Goal: Browse casually

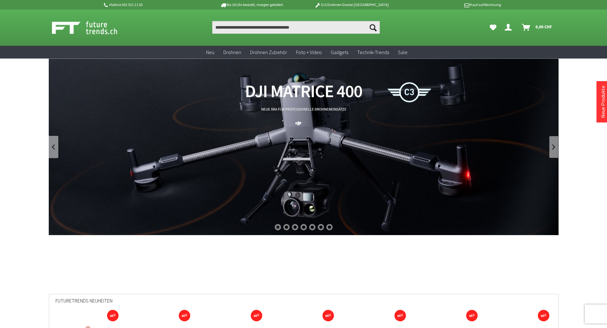
click at [551, 150] on link at bounding box center [554, 147] width 10 height 22
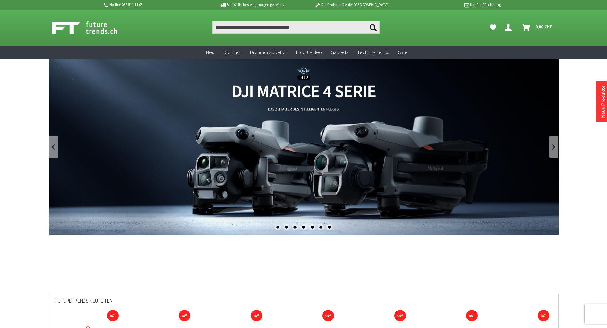
click at [551, 150] on link at bounding box center [554, 147] width 10 height 22
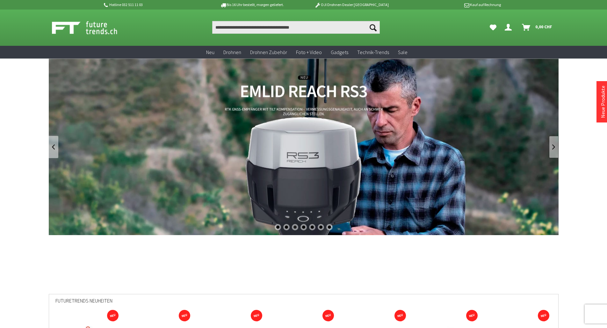
click at [551, 150] on link at bounding box center [554, 147] width 10 height 22
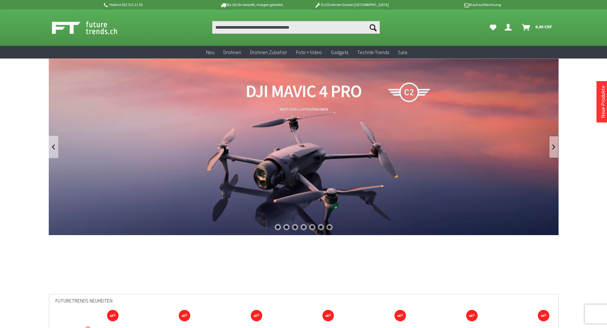
click at [551, 150] on link at bounding box center [554, 147] width 10 height 22
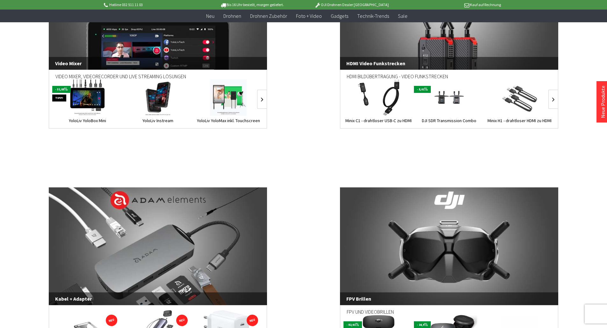
scroll to position [1274, 0]
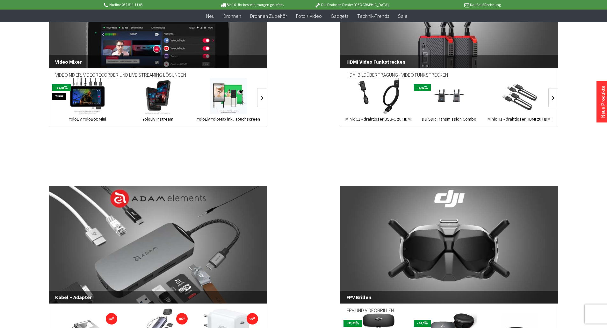
click at [361, 5] on p "DJI Drohnen Dealer [GEOGRAPHIC_DATA]" at bounding box center [351, 5] width 99 height 8
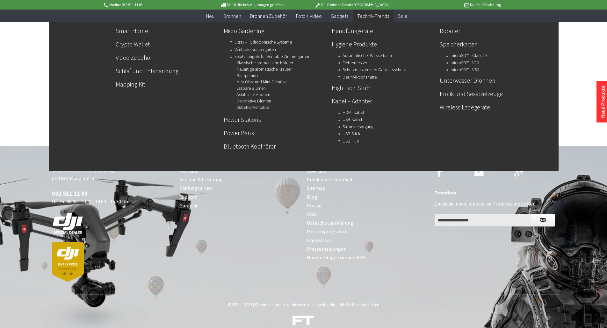
scroll to position [2422, 0]
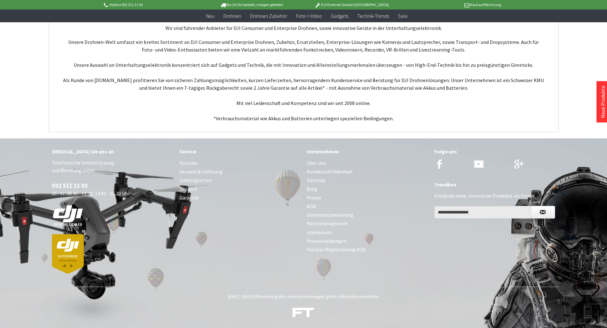
click at [322, 163] on link "Über uns" at bounding box center [367, 163] width 121 height 9
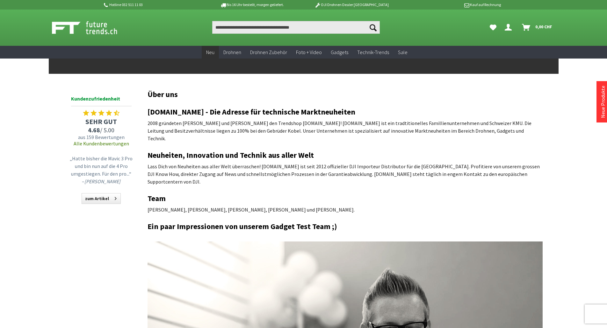
click at [212, 52] on span "Neu" at bounding box center [210, 52] width 8 height 6
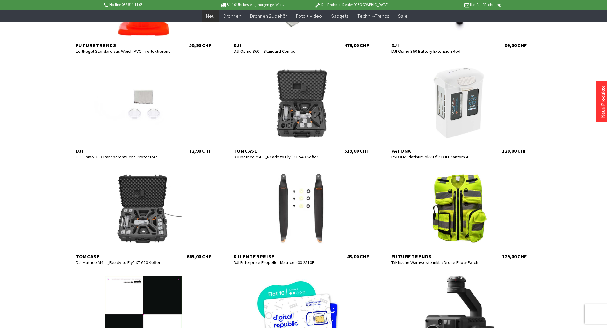
scroll to position [191, 0]
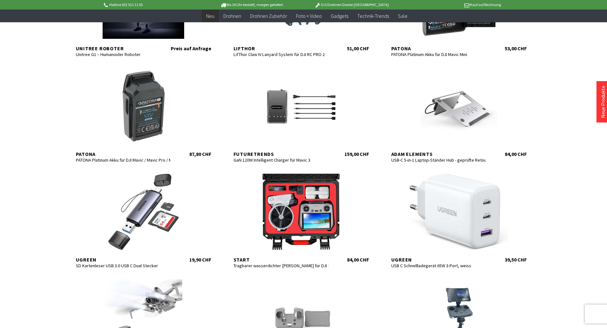
scroll to position [605, 0]
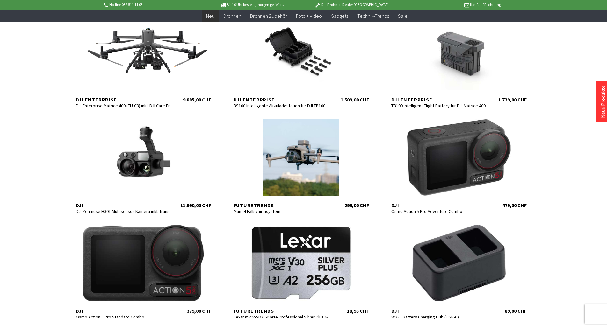
scroll to position [1083, 0]
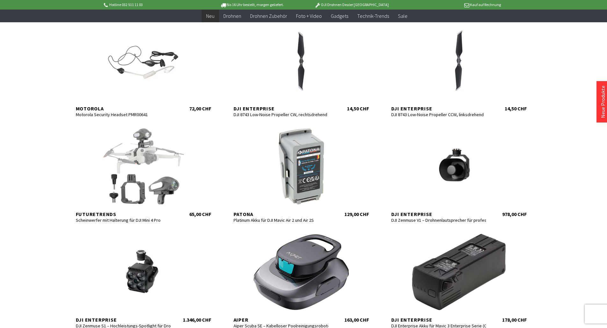
scroll to position [1401, 0]
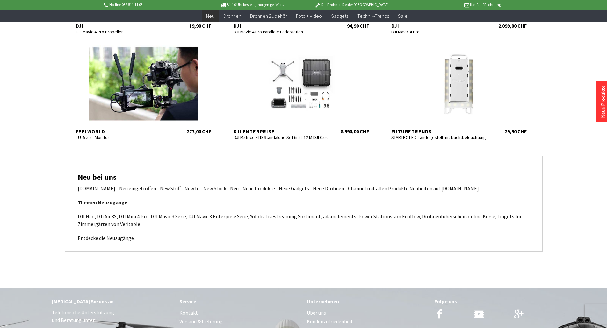
scroll to position [2007, 0]
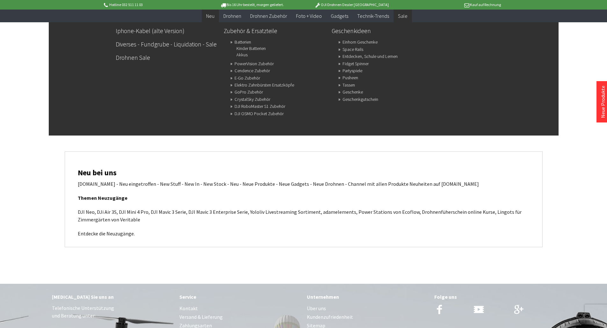
click at [399, 16] on span "Sale" at bounding box center [403, 16] width 10 height 6
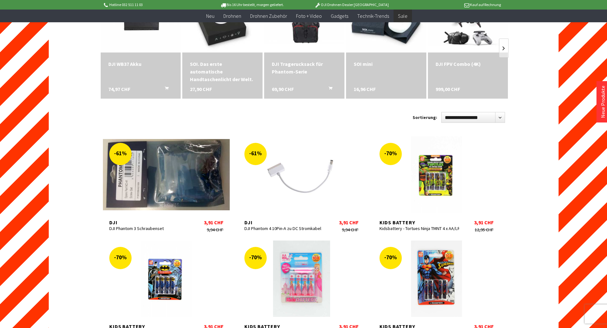
scroll to position [159, 0]
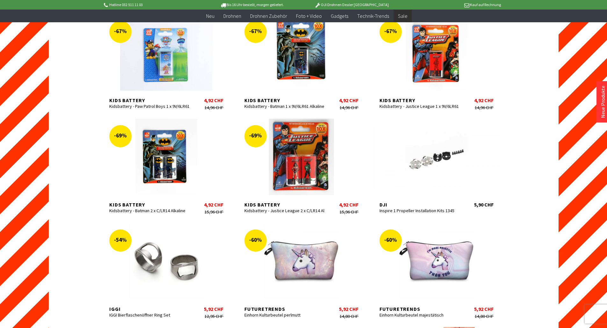
scroll to position [892, 0]
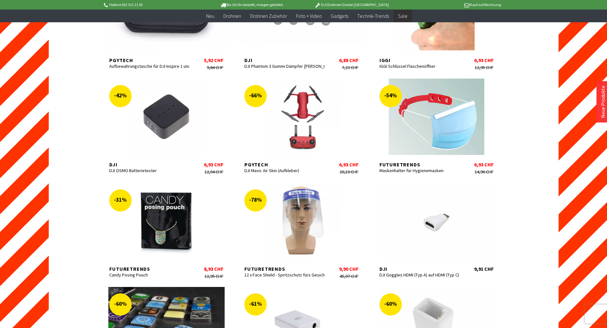
scroll to position [1242, 0]
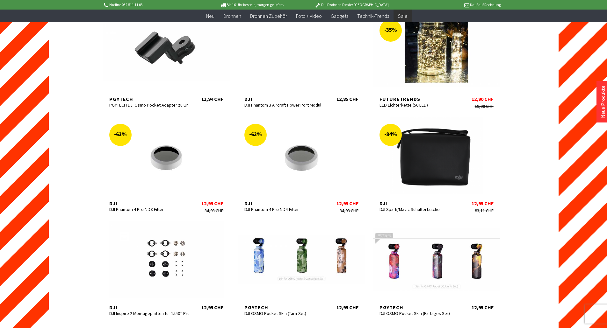
scroll to position [1943, 0]
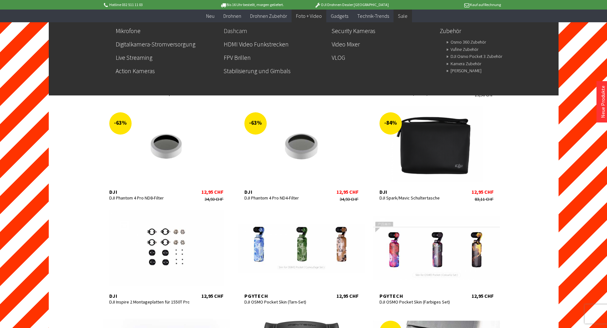
click at [245, 30] on link "Dashcam" at bounding box center [275, 30] width 103 height 11
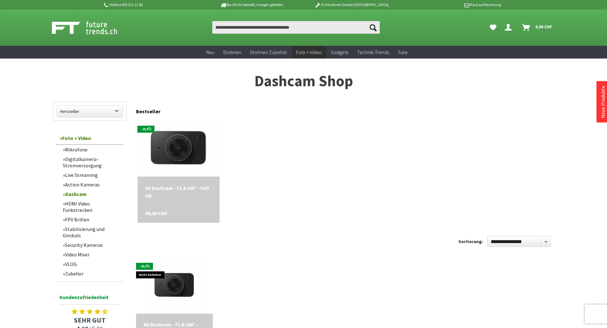
click at [188, 148] on img at bounding box center [178, 148] width 80 height 80
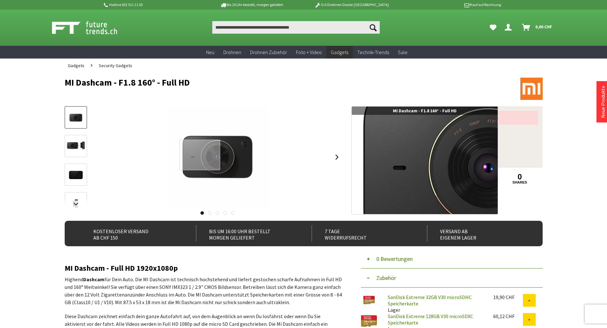
click at [200, 155] on div at bounding box center [199, 155] width 41 height 30
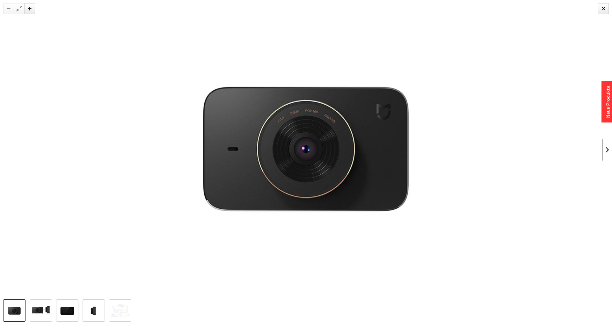
click at [606, 152] on link at bounding box center [607, 150] width 10 height 22
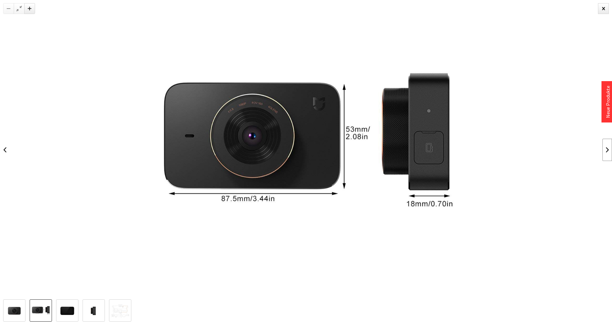
click at [606, 152] on link at bounding box center [607, 150] width 10 height 22
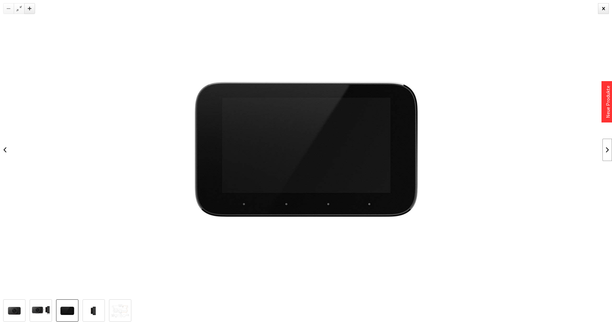
click at [606, 152] on link at bounding box center [607, 150] width 10 height 22
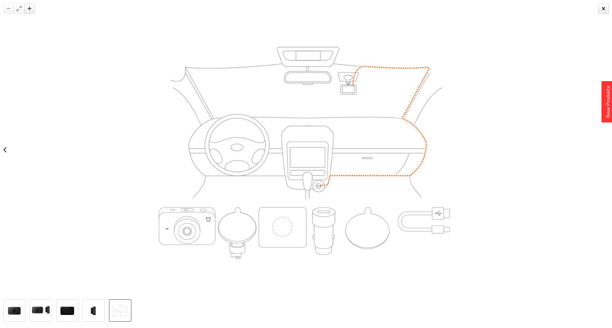
click at [606, 152] on div at bounding box center [306, 150] width 612 height 300
click at [605, 156] on div at bounding box center [306, 150] width 612 height 300
click at [603, 8] on div at bounding box center [603, 8] width 11 height 11
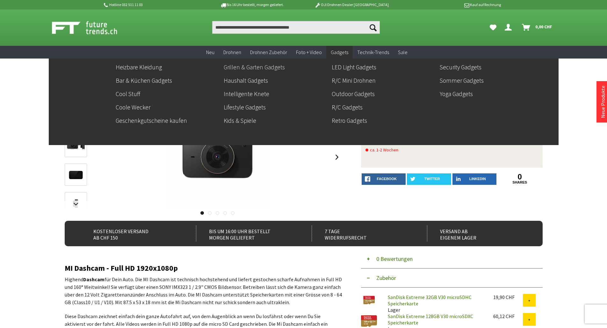
click at [247, 68] on link "Grillen & Garten Gadgets" at bounding box center [275, 67] width 103 height 11
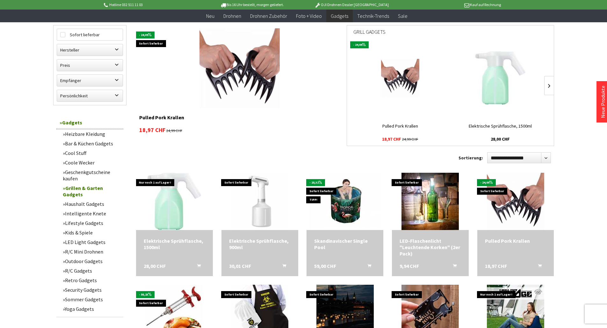
scroll to position [96, 0]
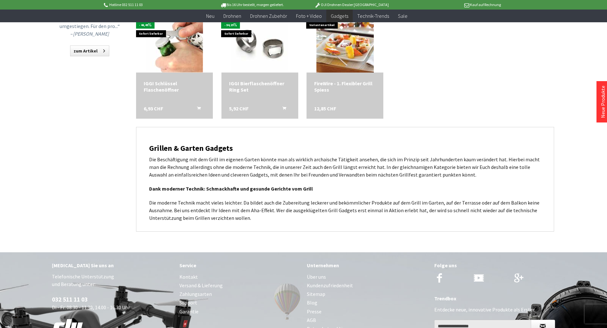
scroll to position [287, 0]
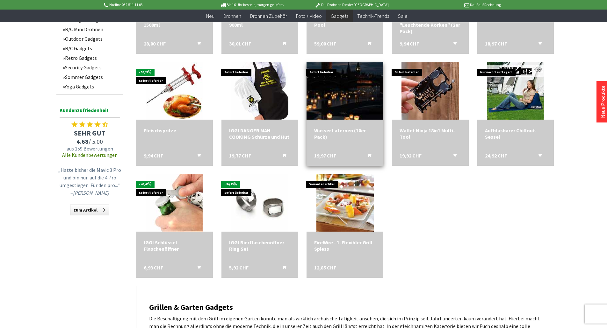
click at [353, 79] on img at bounding box center [345, 91] width 80 height 80
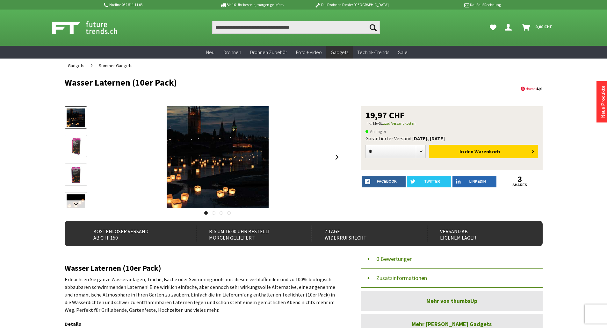
click at [84, 148] on img at bounding box center [76, 146] width 18 height 18
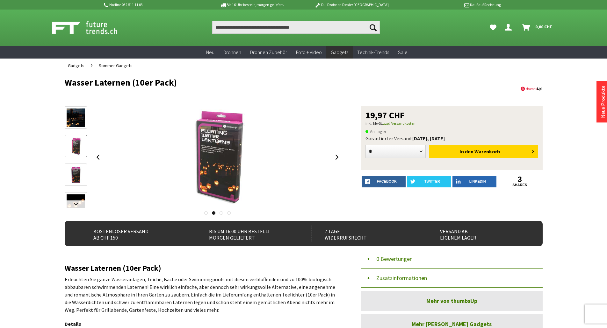
click at [78, 175] on img at bounding box center [76, 175] width 18 height 18
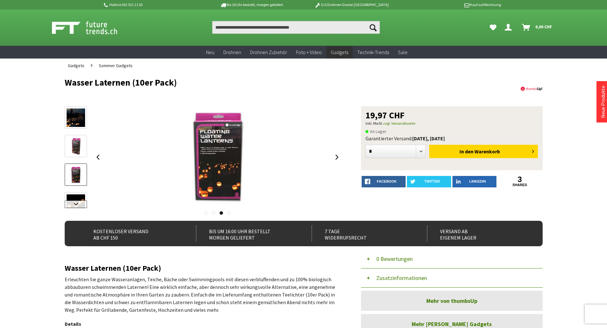
click at [75, 203] on link at bounding box center [76, 205] width 22 height 8
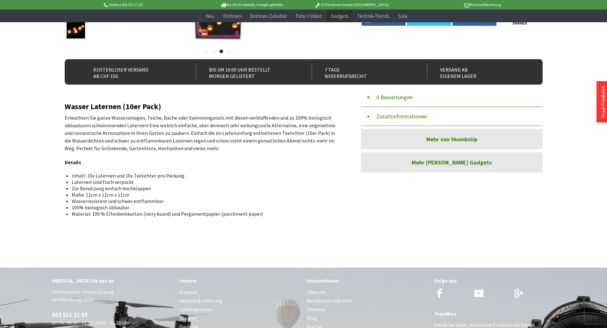
scroll to position [159, 0]
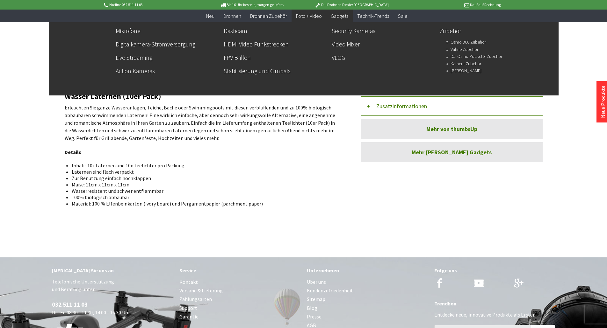
click at [140, 70] on link "Action Kameras" at bounding box center [167, 71] width 103 height 11
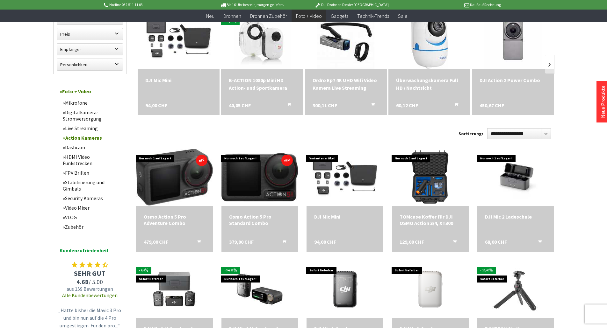
scroll to position [255, 0]
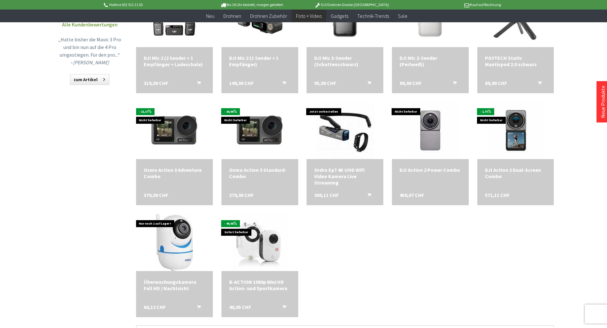
scroll to position [541, 0]
